Goal: Transaction & Acquisition: Subscribe to service/newsletter

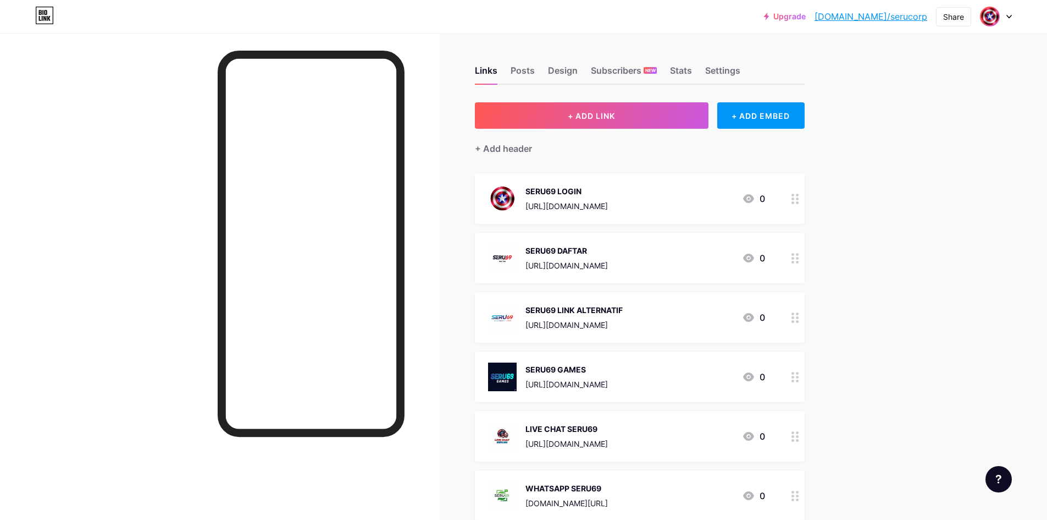
click at [806, 17] on link "Upgrade" at bounding box center [785, 16] width 42 height 9
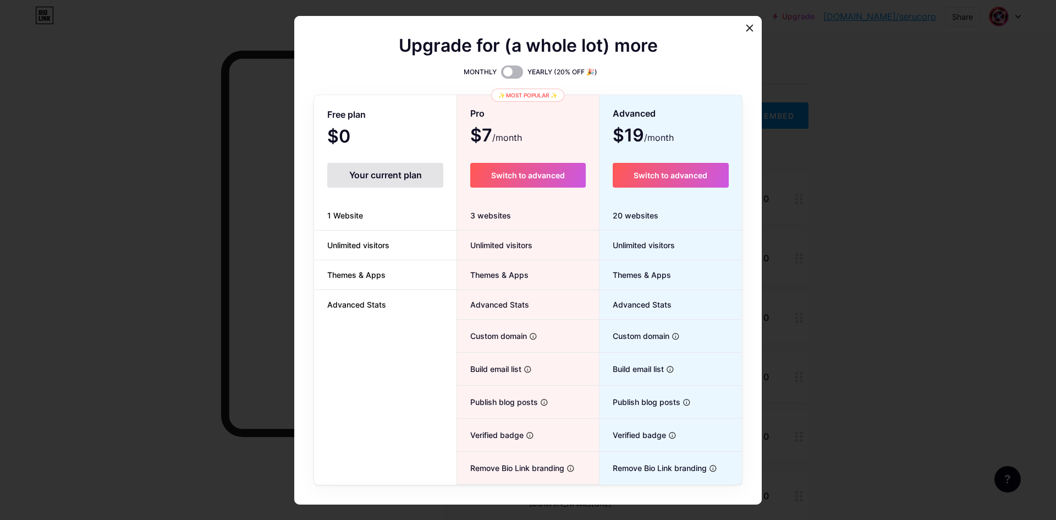
click at [504, 67] on span at bounding box center [512, 71] width 22 height 13
click at [501, 75] on input "checkbox" at bounding box center [501, 75] width 0 height 0
click at [506, 71] on span at bounding box center [512, 71] width 22 height 13
click at [501, 75] on input "checkbox" at bounding box center [501, 75] width 0 height 0
click at [504, 71] on span at bounding box center [512, 71] width 22 height 13
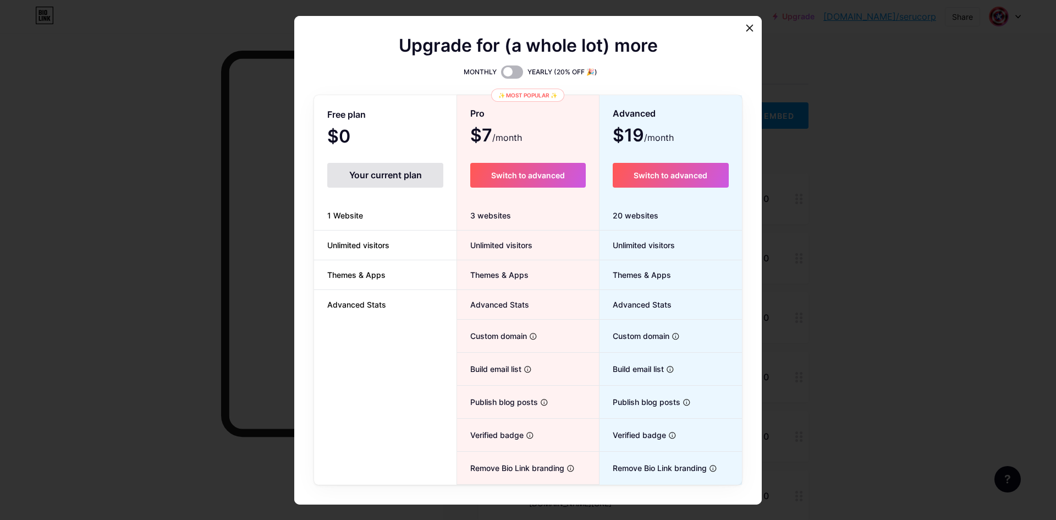
click at [501, 75] on input "checkbox" at bounding box center [501, 75] width 0 height 0
click at [747, 24] on icon at bounding box center [749, 28] width 9 height 9
